Goal: Information Seeking & Learning: Learn about a topic

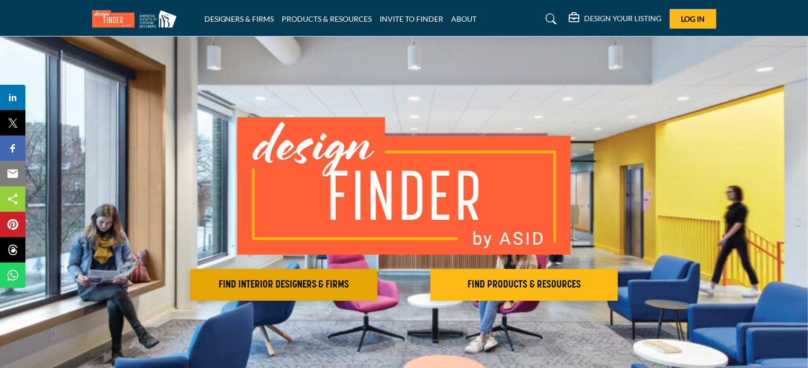
click at [321, 283] on h2 "FIND INTERIOR DESIGNERS & FIRMS" at bounding box center [283, 285] width 181 height 13
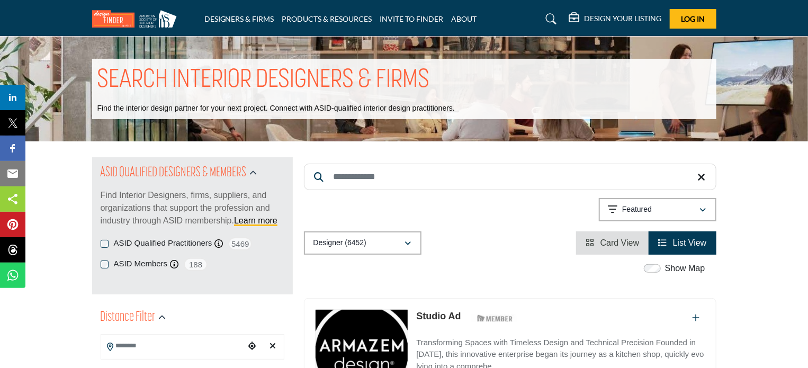
click at [176, 218] on p "Find Interior Designers, firms, suppliers, and organizations that support the p…" at bounding box center [193, 208] width 184 height 38
click at [207, 217] on p "Find Interior Designers, firms, suppliers, and organizations that support the p…" at bounding box center [193, 208] width 184 height 38
click at [646, 210] on p "Featured" at bounding box center [637, 209] width 30 height 11
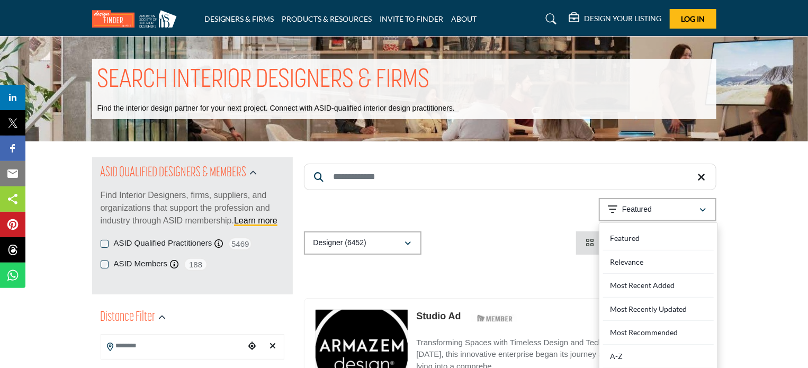
click at [530, 223] on div "Showing 21 results out of 6452 Featured" at bounding box center [510, 211] width 413 height 27
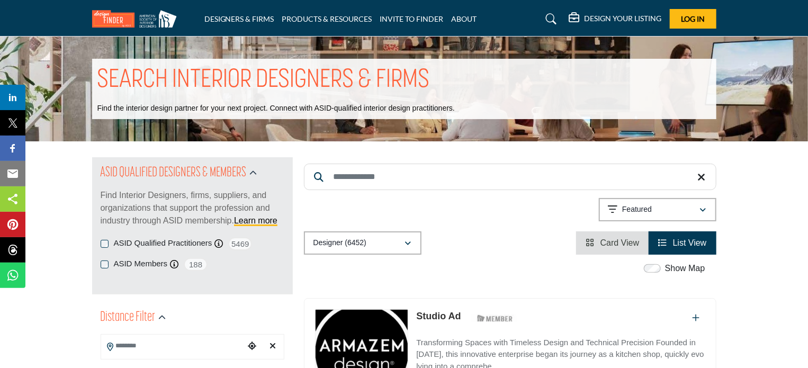
click at [375, 180] on input "Search Keyword" at bounding box center [510, 177] width 413 height 26
type input "**********"
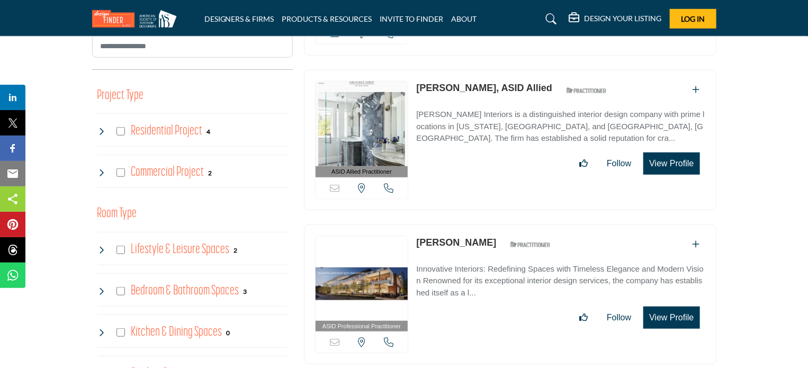
scroll to position [247, 0]
